Goal: Task Accomplishment & Management: Complete application form

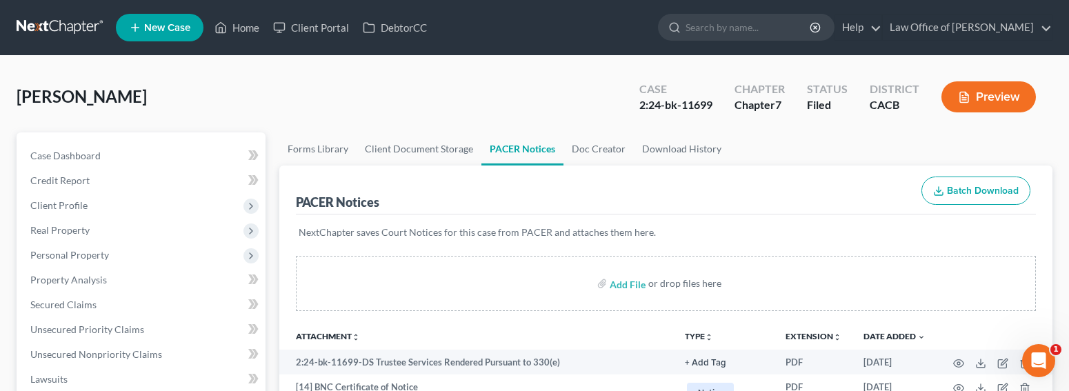
click at [59, 28] on link at bounding box center [61, 27] width 88 height 25
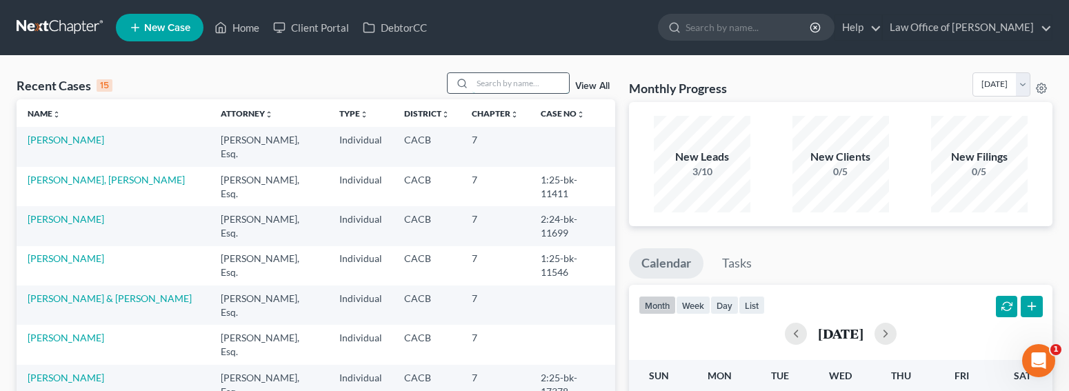
click at [502, 84] on input "search" at bounding box center [520, 83] width 97 height 20
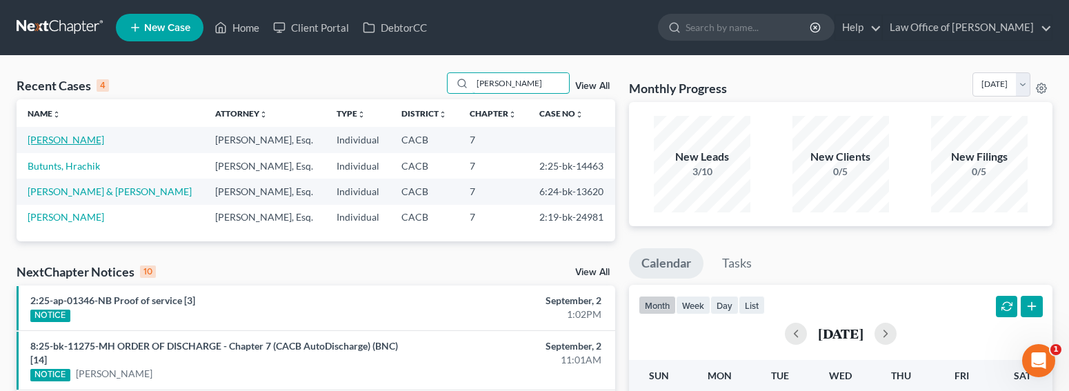
type input "richard"
click at [52, 144] on link "[PERSON_NAME]" at bounding box center [66, 140] width 77 height 12
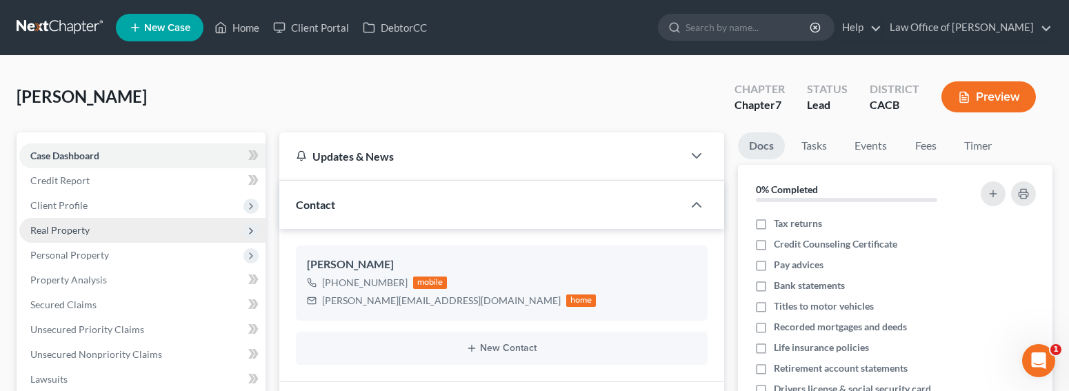
click at [66, 234] on span "Real Property" at bounding box center [59, 230] width 59 height 12
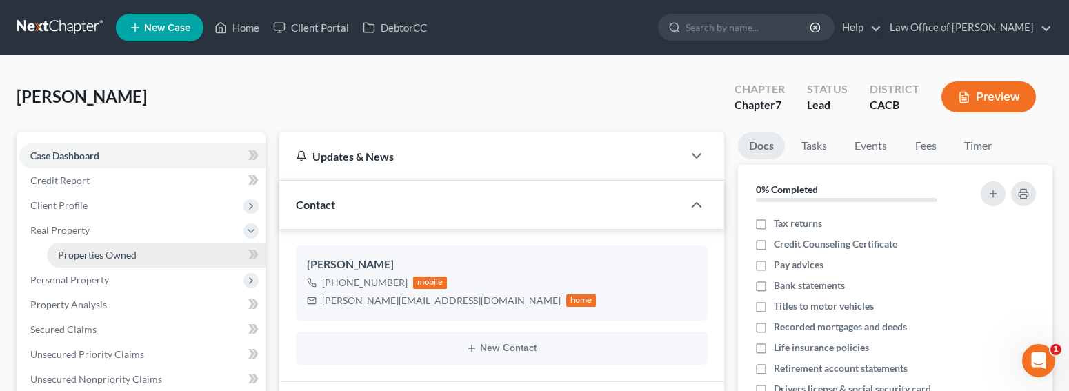
click at [92, 256] on span "Properties Owned" at bounding box center [97, 255] width 79 height 12
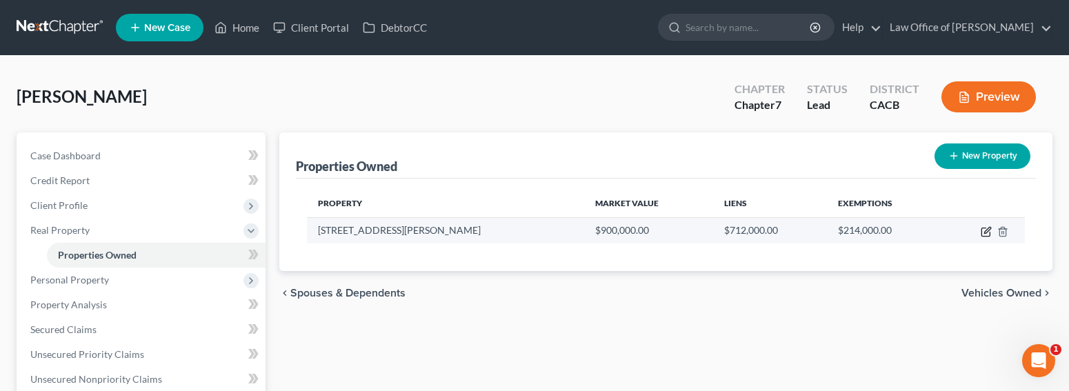
click at [987, 234] on icon "button" at bounding box center [986, 231] width 11 height 11
select select "4"
select select "3"
select select "0"
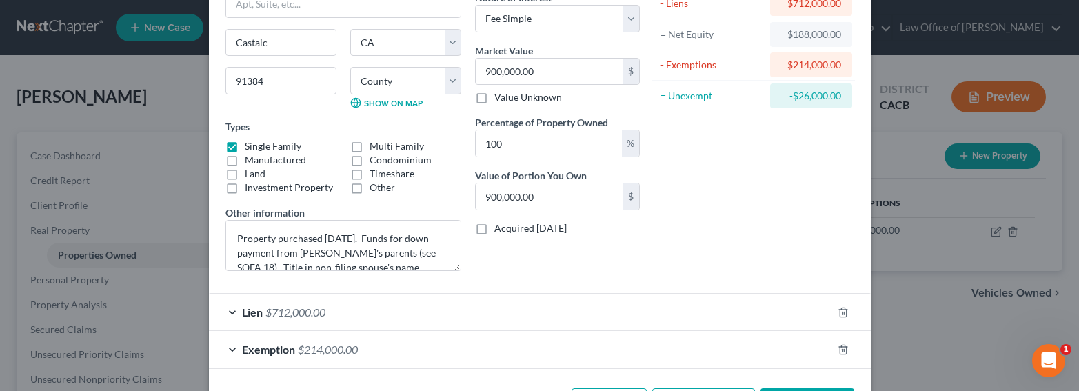
scroll to position [141, 0]
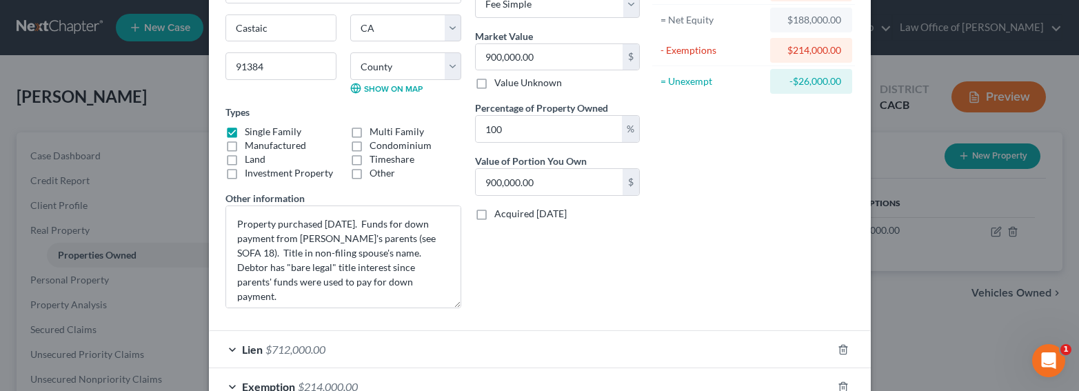
drag, startPoint x: 450, startPoint y: 252, endPoint x: 467, endPoint y: 303, distance: 53.2
click at [467, 303] on div "Address * 28335 Arroyo Court Castaic State AL AK AR AZ CA CO CT DE DC FL GA GU …" at bounding box center [433, 121] width 428 height 397
drag, startPoint x: 363, startPoint y: 282, endPoint x: 360, endPoint y: 257, distance: 25.1
click at [360, 257] on textarea "Property purchased July 2025. Funds for down payment from Debtor's parents (see…" at bounding box center [344, 257] width 236 height 103
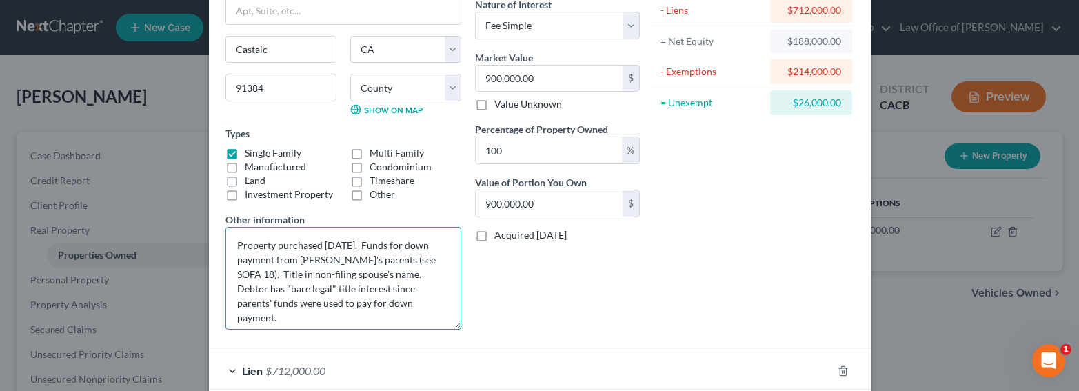
scroll to position [114, 0]
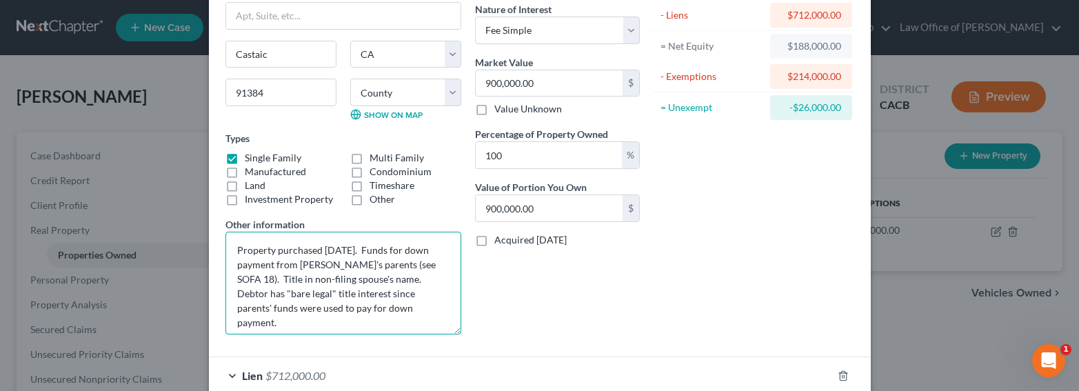
click at [345, 288] on textarea "Property purchased July 2025. Funds for down payment from Debtor's parents (see…" at bounding box center [344, 283] width 236 height 103
drag, startPoint x: 370, startPoint y: 308, endPoint x: 373, endPoint y: 281, distance: 26.4
click at [373, 281] on textarea "Property purchased July 2025. Funds for down payment from Debtor's parents (see…" at bounding box center [344, 283] width 236 height 103
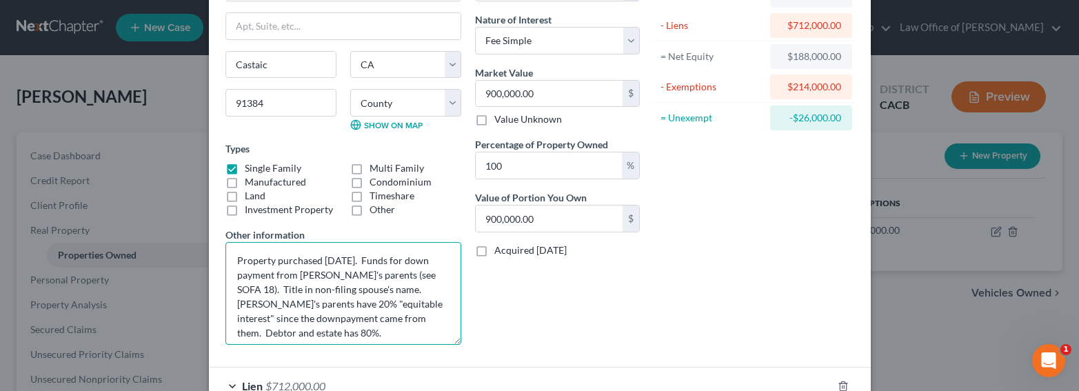
scroll to position [183, 0]
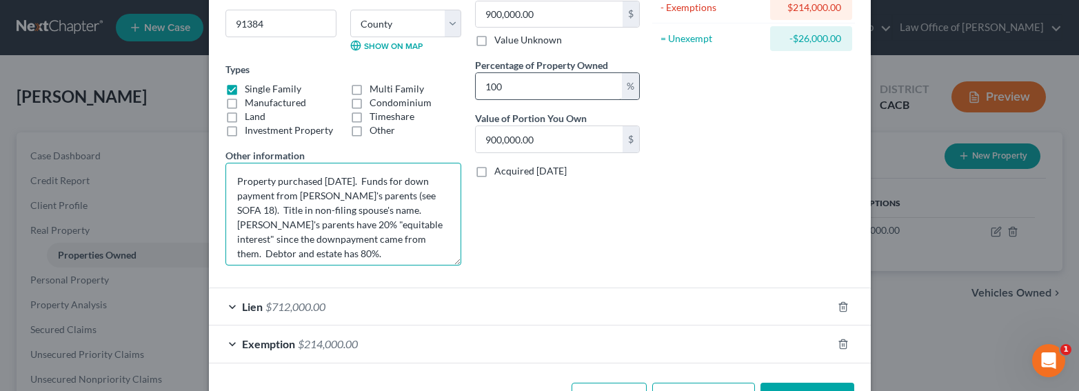
type textarea "Property purchased July 2025. Funds for down payment from Debtor's parents (see…"
drag, startPoint x: 516, startPoint y: 90, endPoint x: 452, endPoint y: 90, distance: 64.1
click at [452, 90] on div "Address * 28335 Arroyo Court Castaic State AL AK AR AZ CA CO CT DE DC FL GA GU …" at bounding box center [433, 78] width 428 height 397
type input "8"
type input "72,000.00"
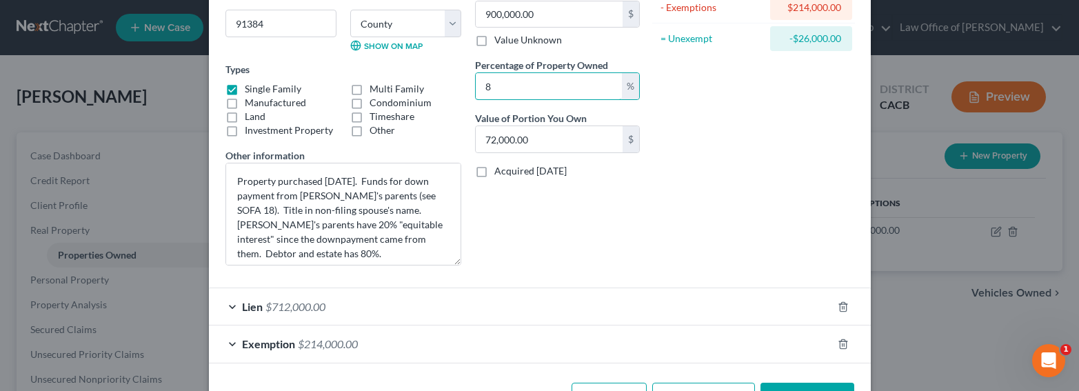
type input "80"
type input "720,000.00"
type input "80"
click at [570, 220] on div "Belongs To * Select Debtor 1 Only Debtor 2 Only Debtor 1 And Debtor 2 Only At L…" at bounding box center [557, 78] width 179 height 397
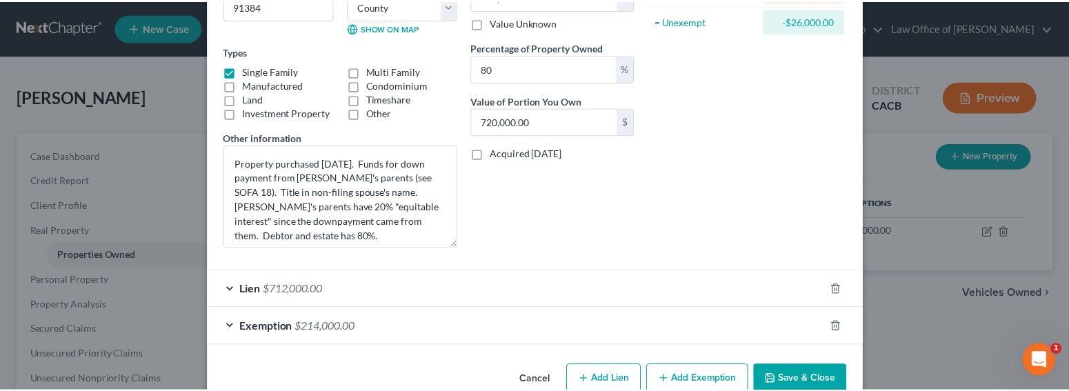
scroll to position [231, 0]
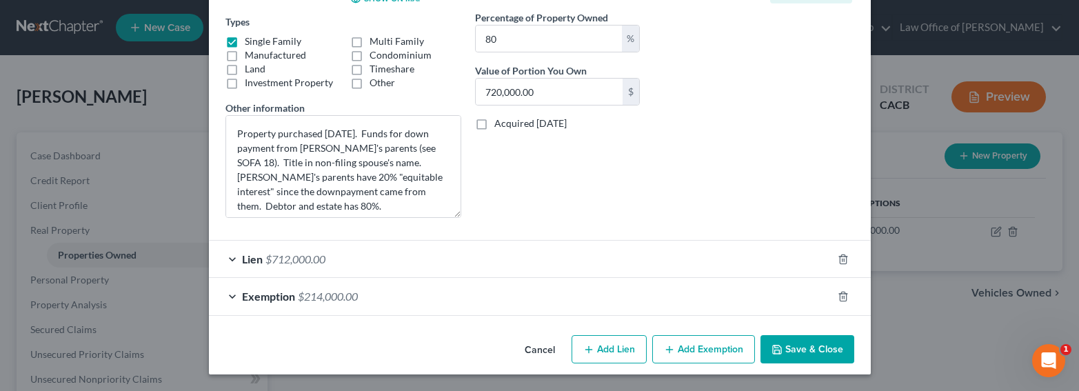
drag, startPoint x: 795, startPoint y: 350, endPoint x: 847, endPoint y: 345, distance: 52.0
click at [795, 350] on button "Save & Close" at bounding box center [808, 349] width 94 height 29
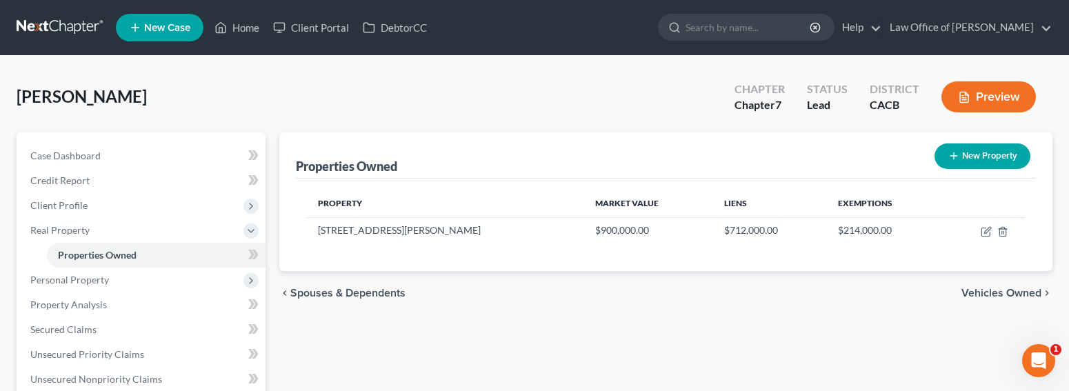
click at [61, 23] on link at bounding box center [61, 27] width 88 height 25
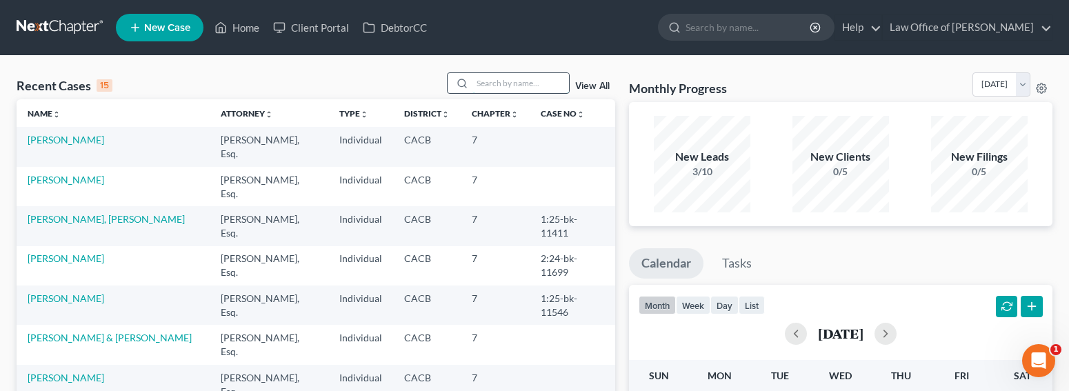
click at [525, 88] on input "search" at bounding box center [520, 83] width 97 height 20
type input "[PERSON_NAME]"
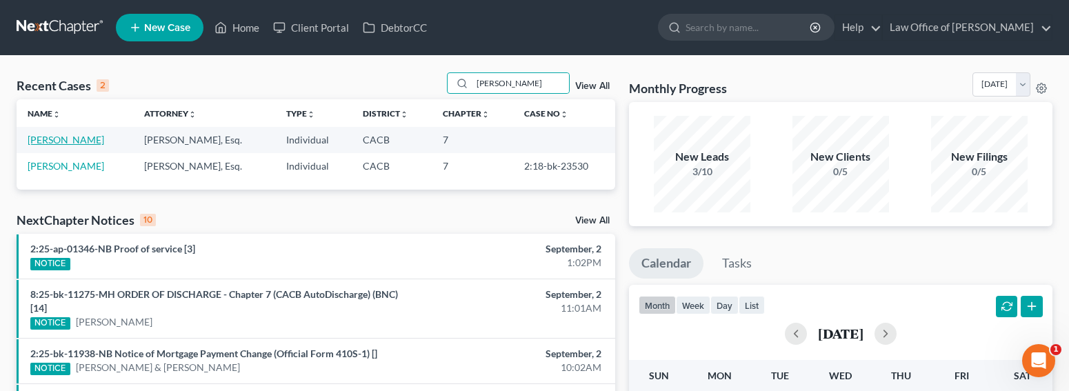
click at [69, 138] on link "[PERSON_NAME]" at bounding box center [66, 140] width 77 height 12
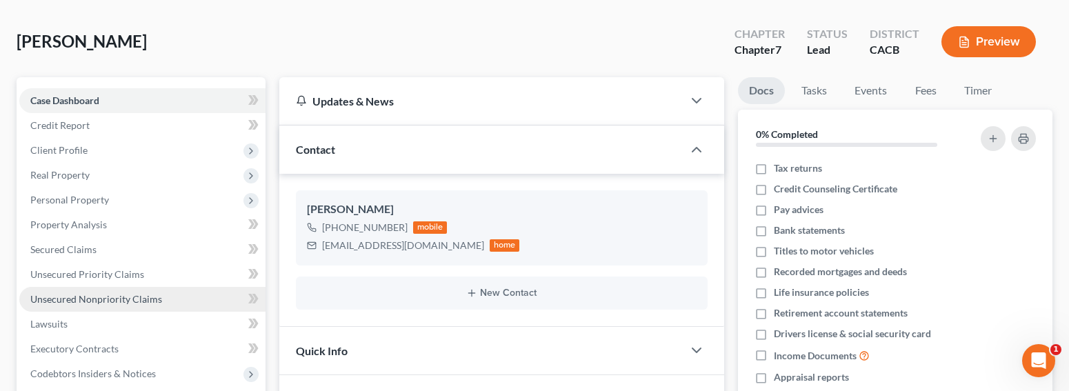
scroll to position [67, 0]
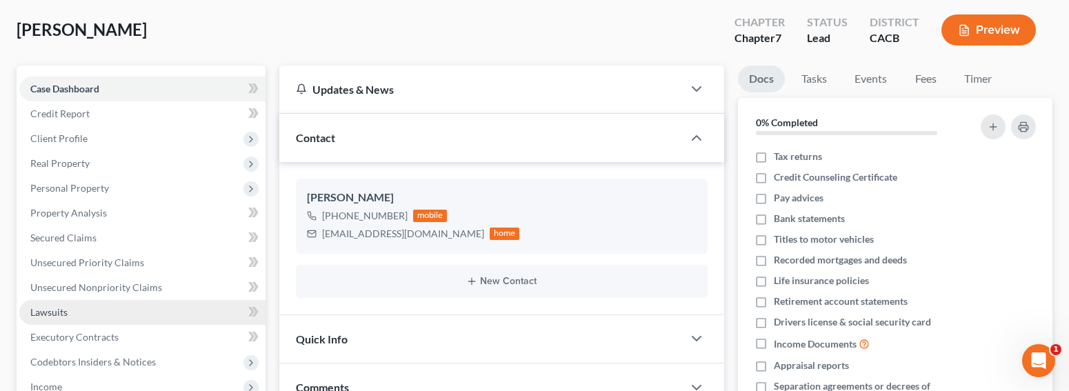
click at [41, 308] on span "Lawsuits" at bounding box center [48, 312] width 37 height 12
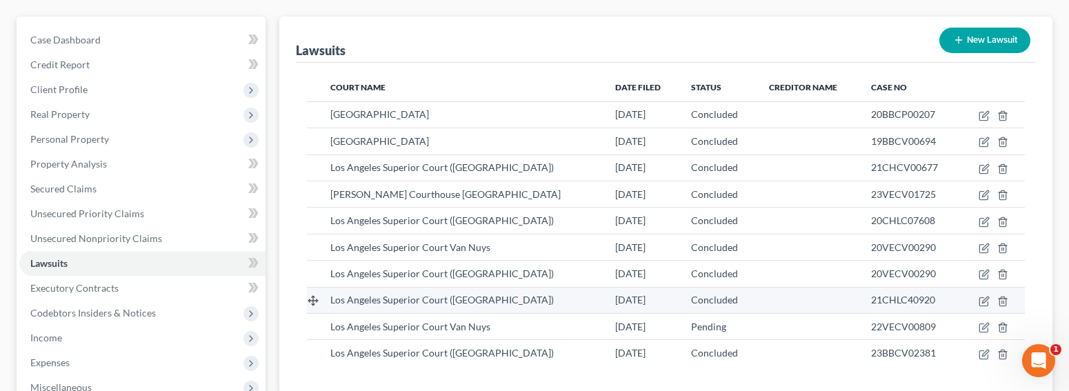
scroll to position [141, 0]
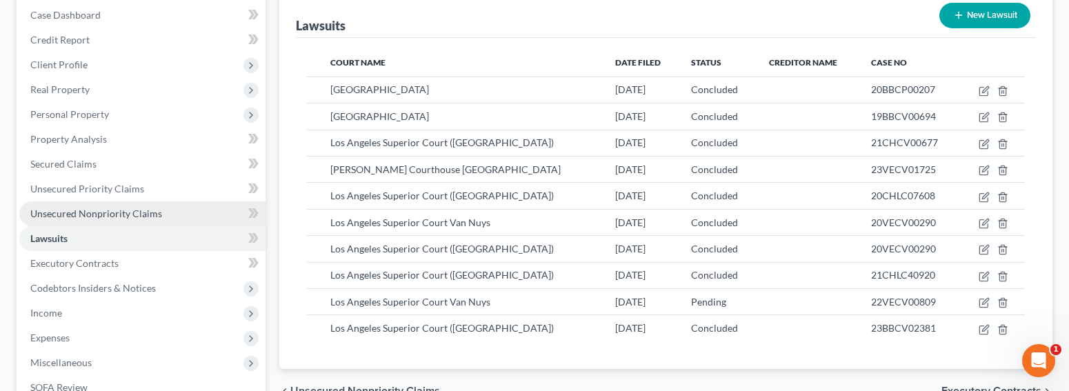
click at [114, 212] on span "Unsecured Nonpriority Claims" at bounding box center [96, 214] width 132 height 12
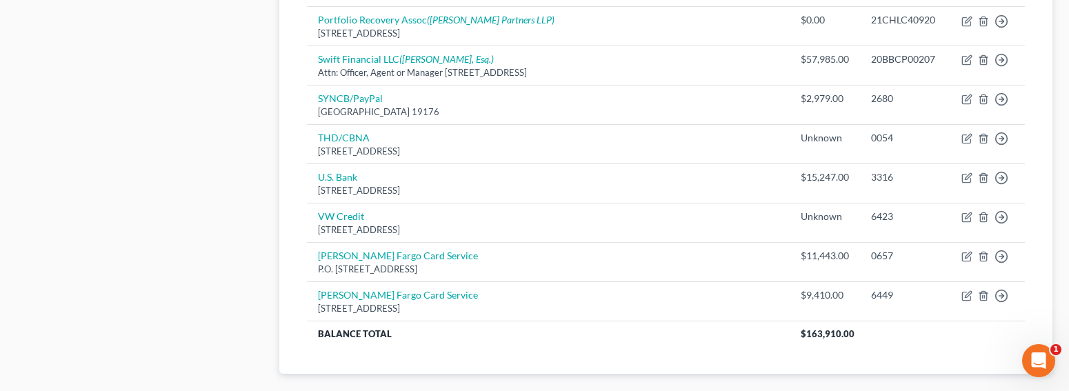
scroll to position [961, 0]
